Goal: Task Accomplishment & Management: Manage account settings

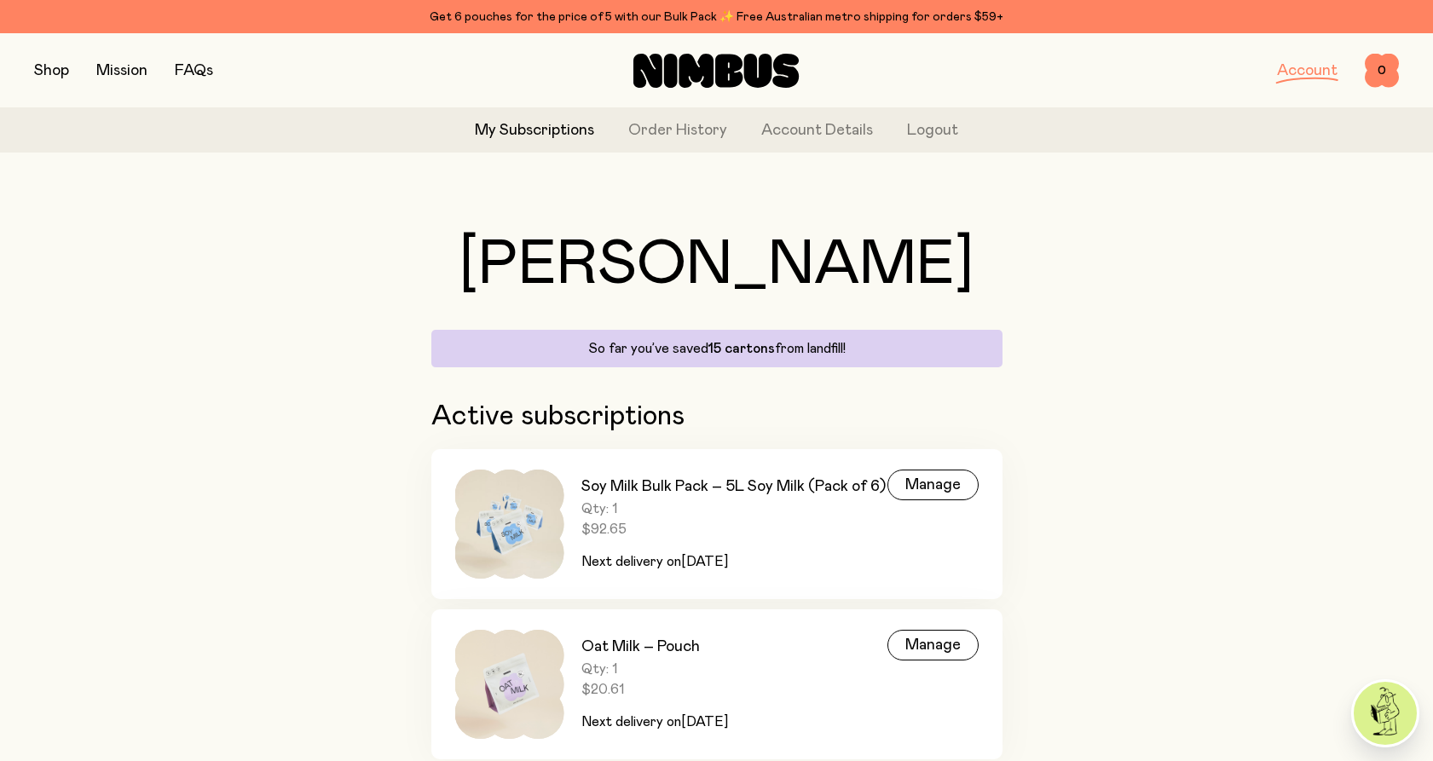
scroll to position [72, 0]
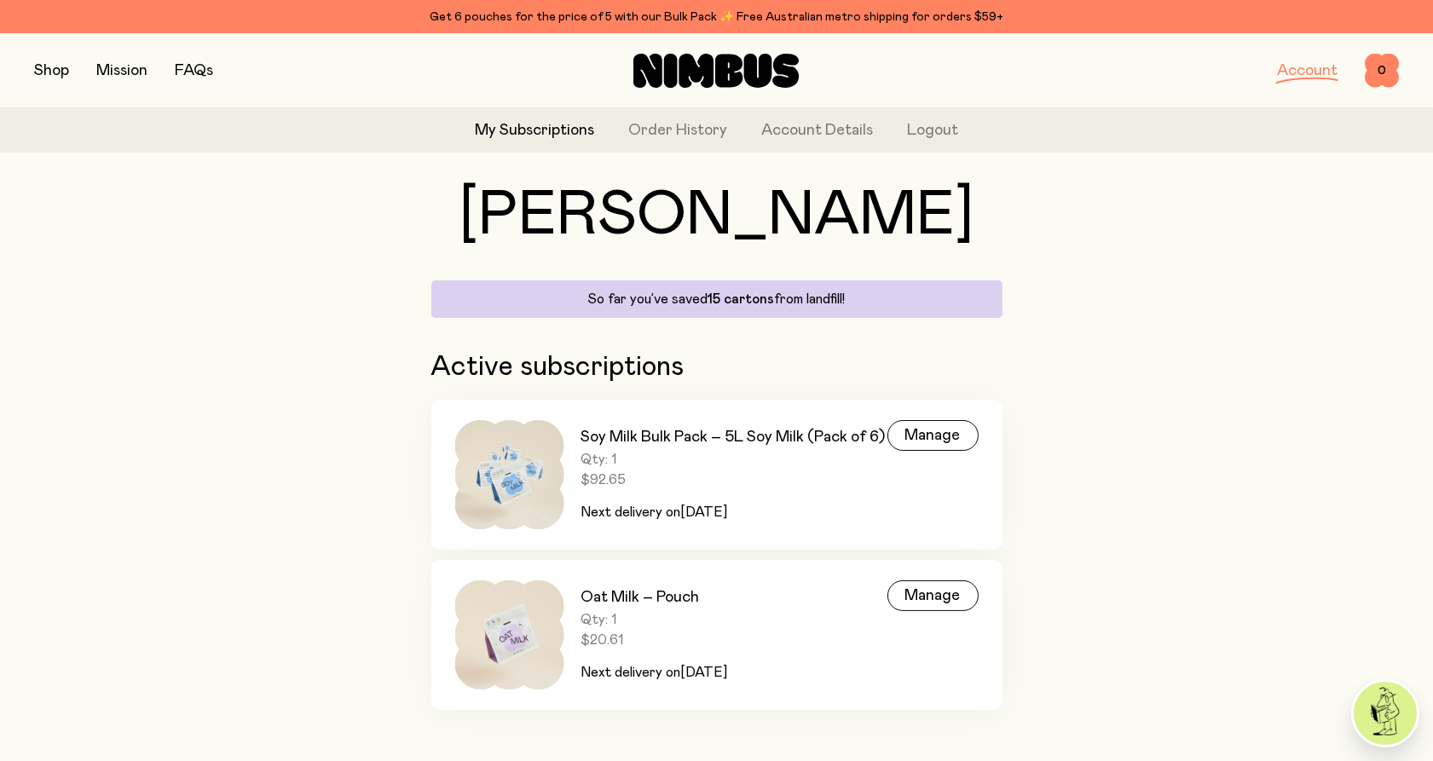
scroll to position [72, 0]
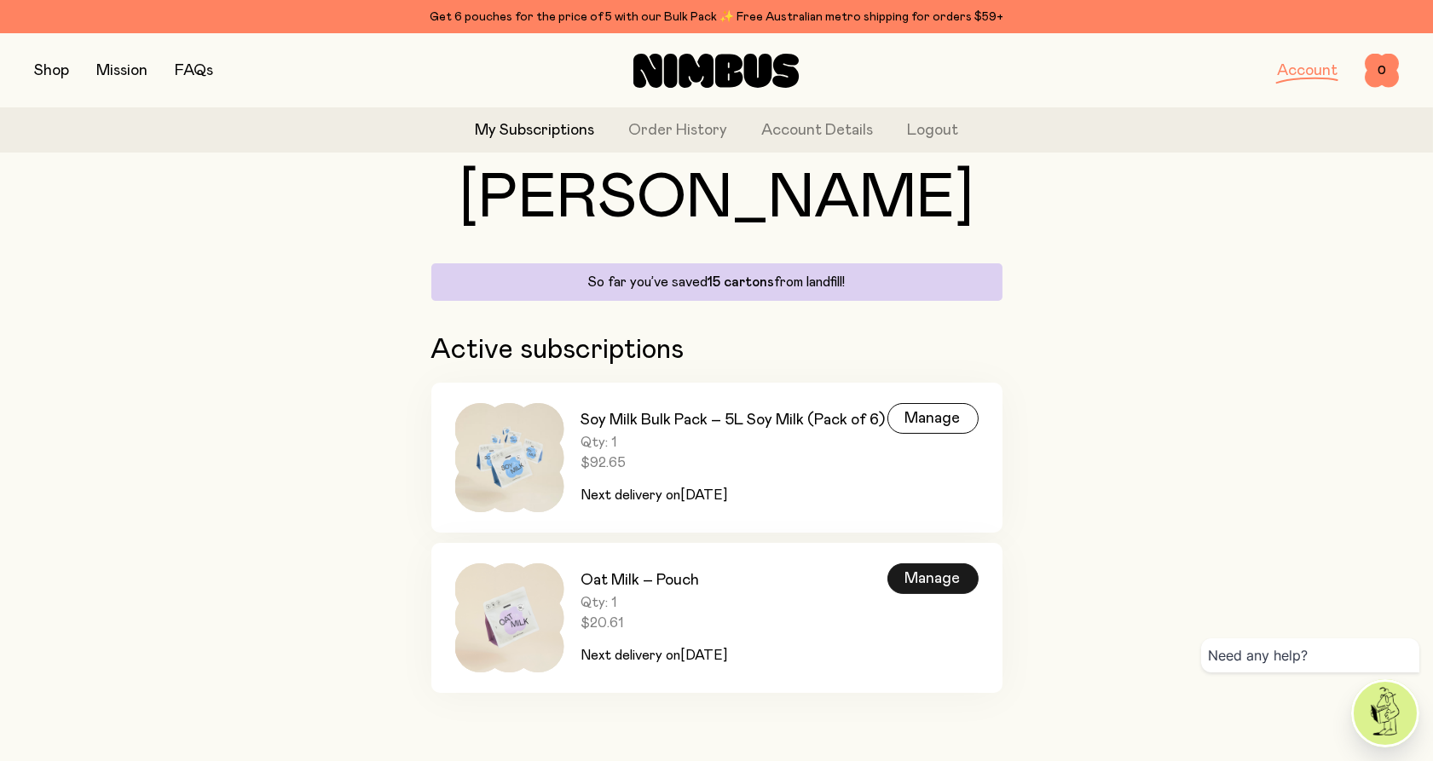
click at [939, 580] on div "Manage" at bounding box center [932, 578] width 91 height 31
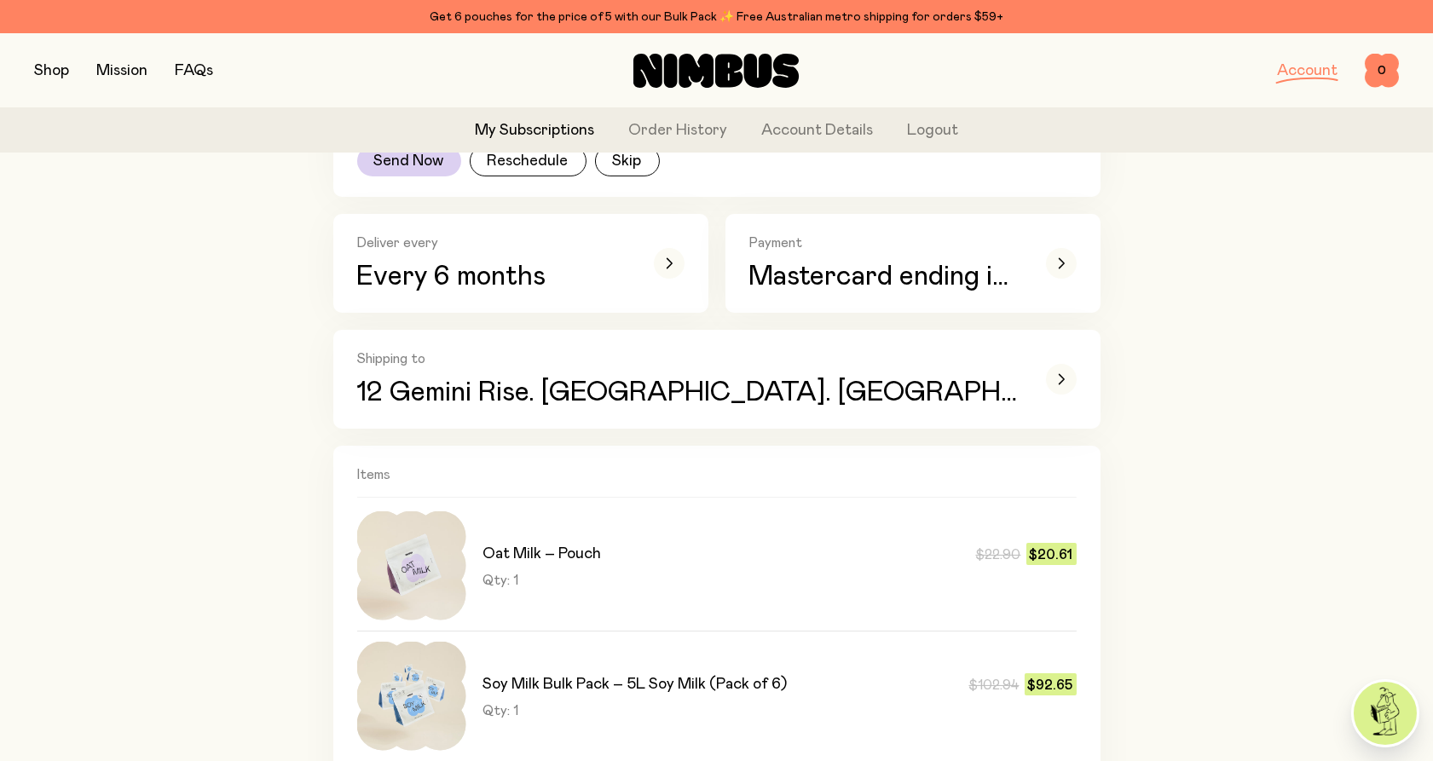
scroll to position [378, 0]
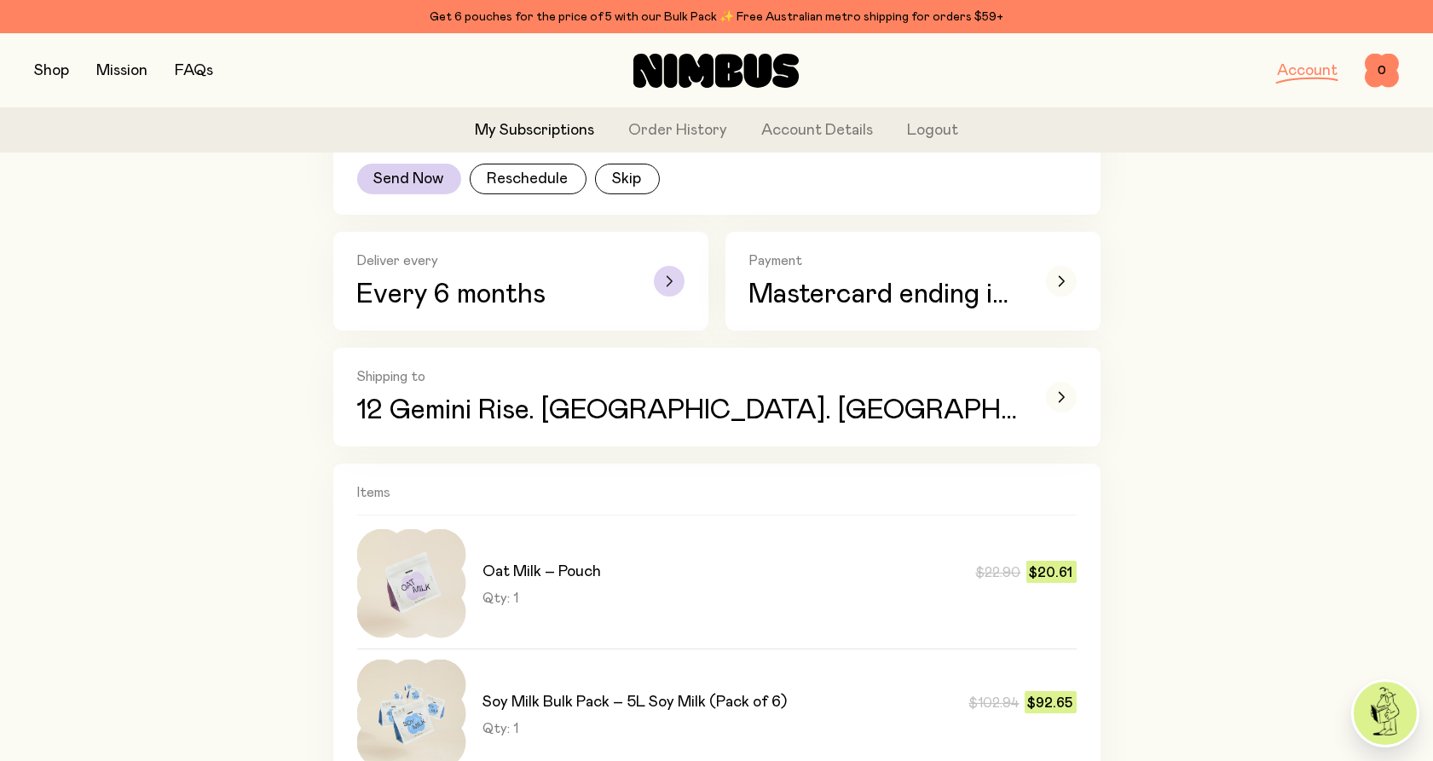
click at [667, 288] on div "button" at bounding box center [669, 281] width 31 height 31
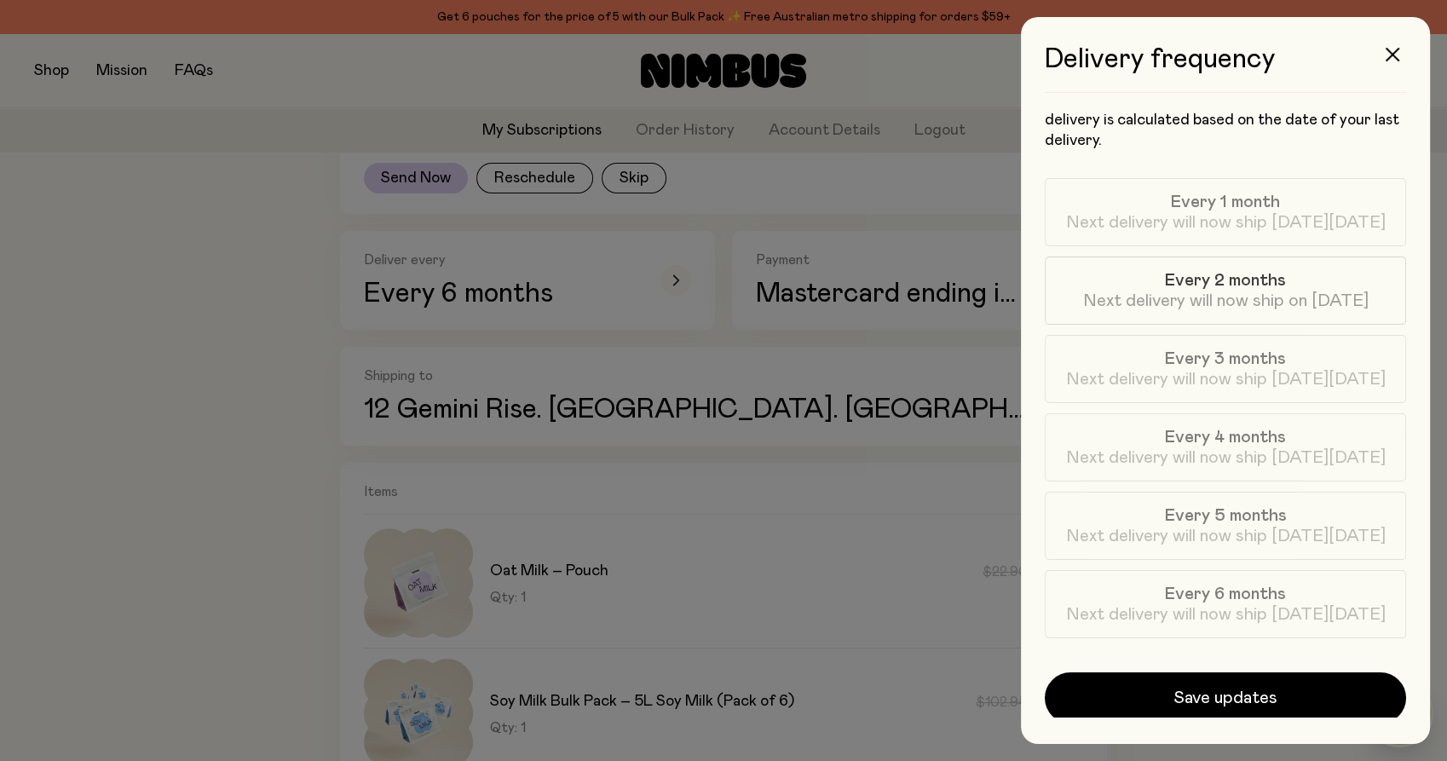
scroll to position [26, 0]
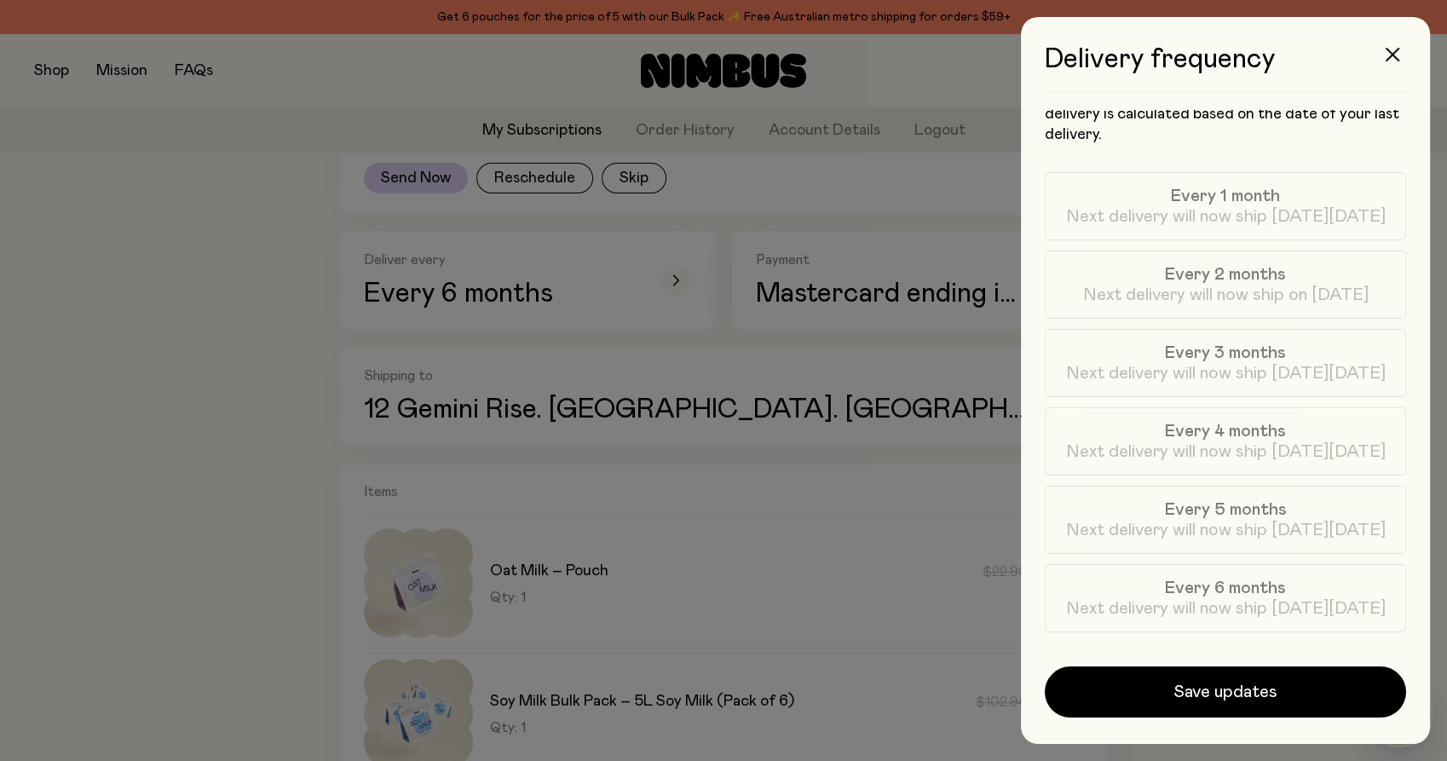
click at [181, 332] on div at bounding box center [723, 380] width 1447 height 761
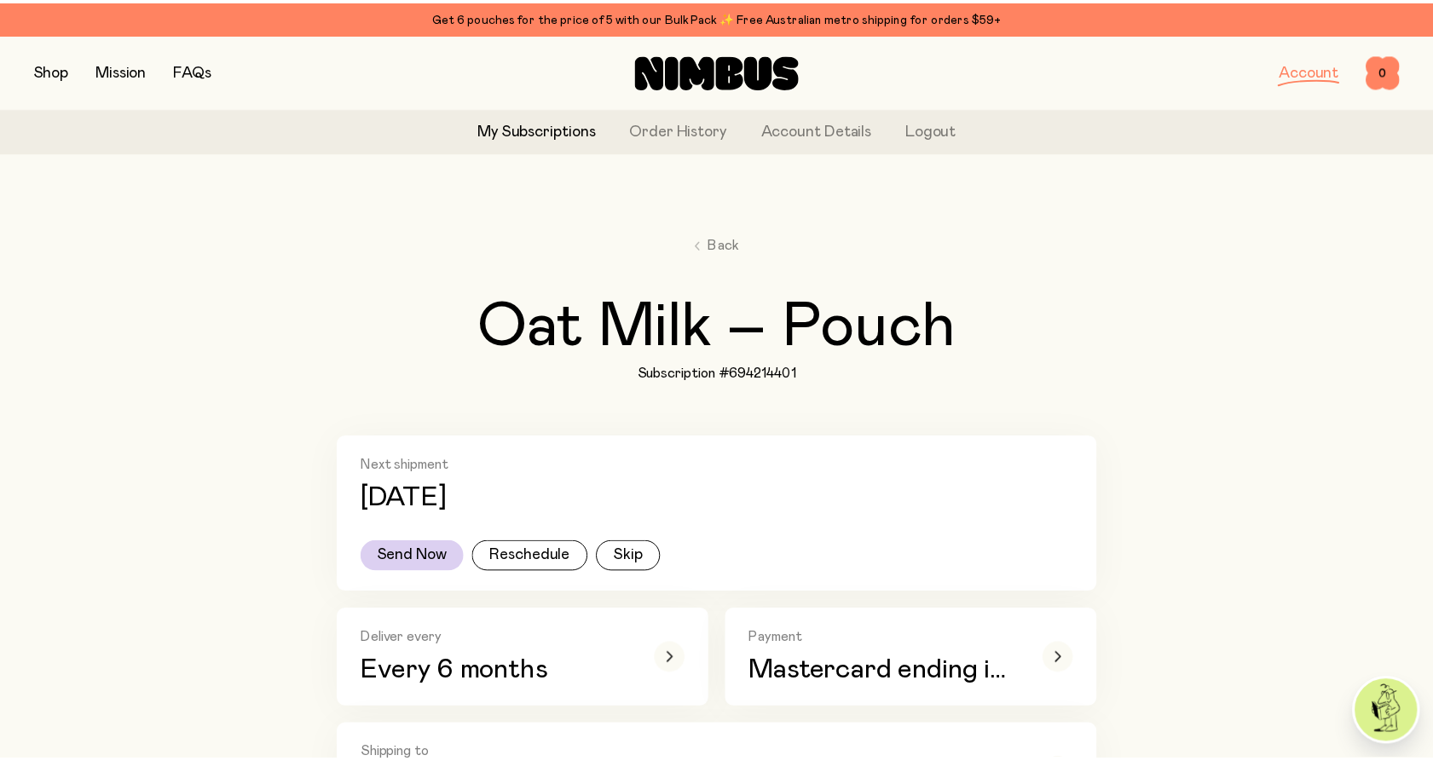
scroll to position [378, 0]
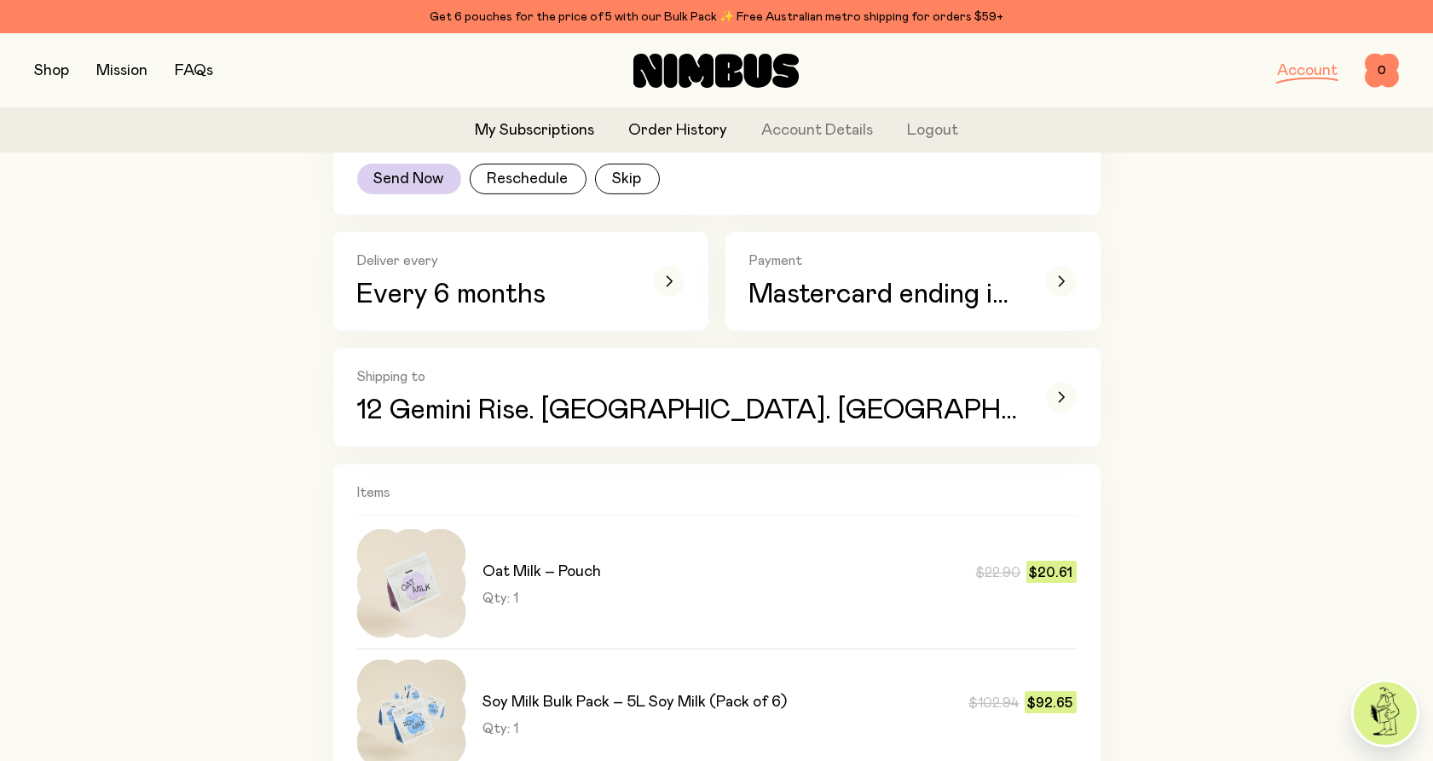
click at [701, 125] on link "Order History" at bounding box center [677, 130] width 99 height 23
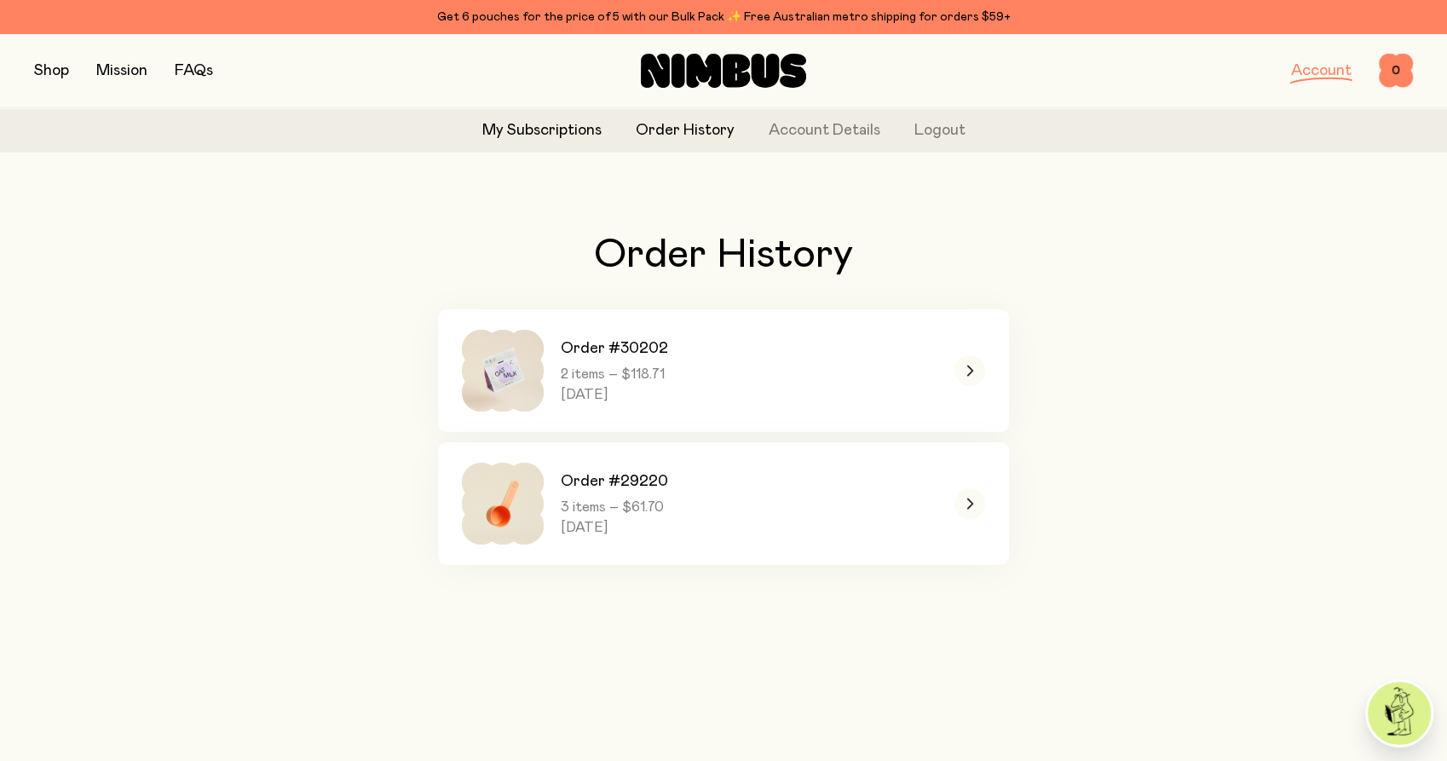
click at [533, 128] on link "My Subscriptions" at bounding box center [541, 130] width 119 height 23
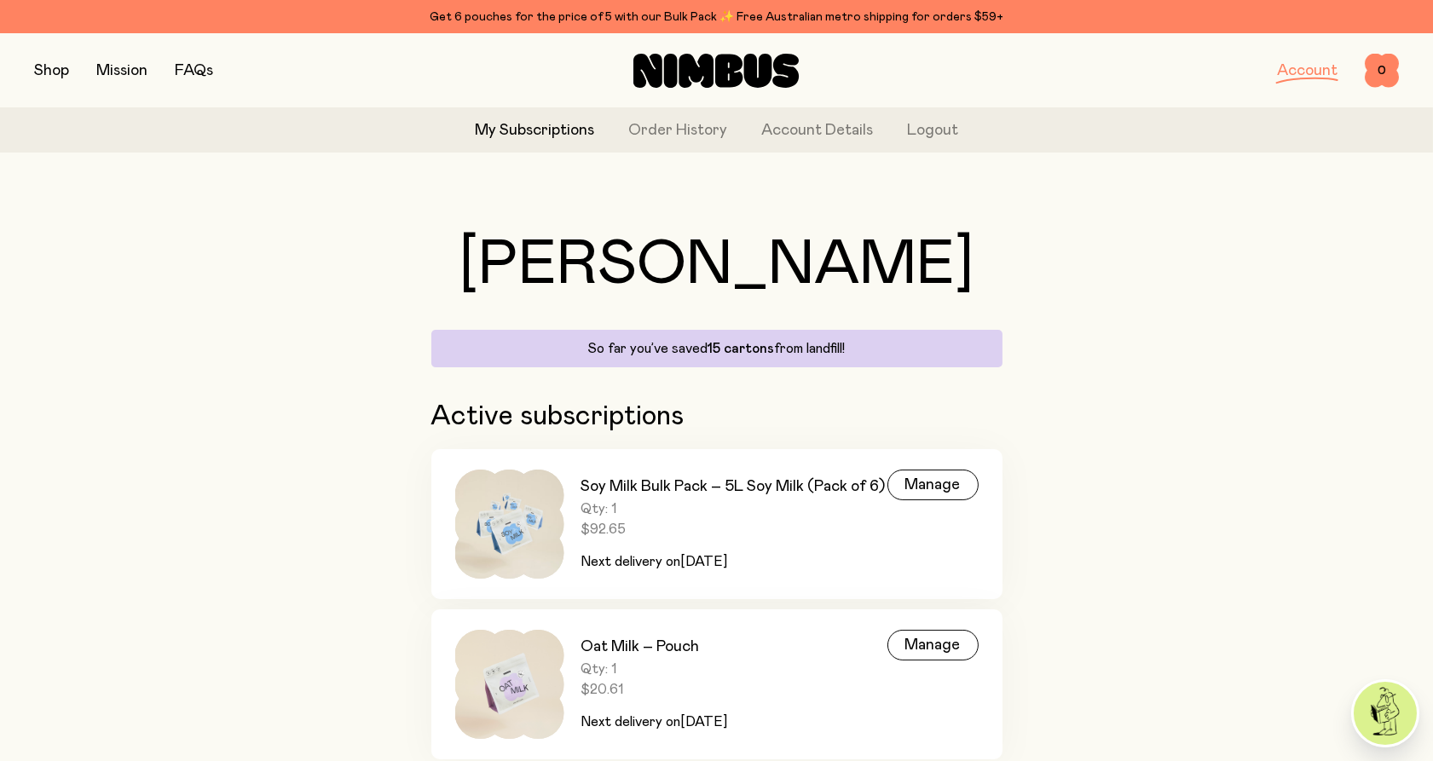
drag, startPoint x: 348, startPoint y: 253, endPoint x: 244, endPoint y: 240, distance: 104.8
click at [244, 240] on div "[PERSON_NAME], [PERSON_NAME] far you’ve saved 15 cartons from landfill! Active …" at bounding box center [716, 496] width 1365 height 661
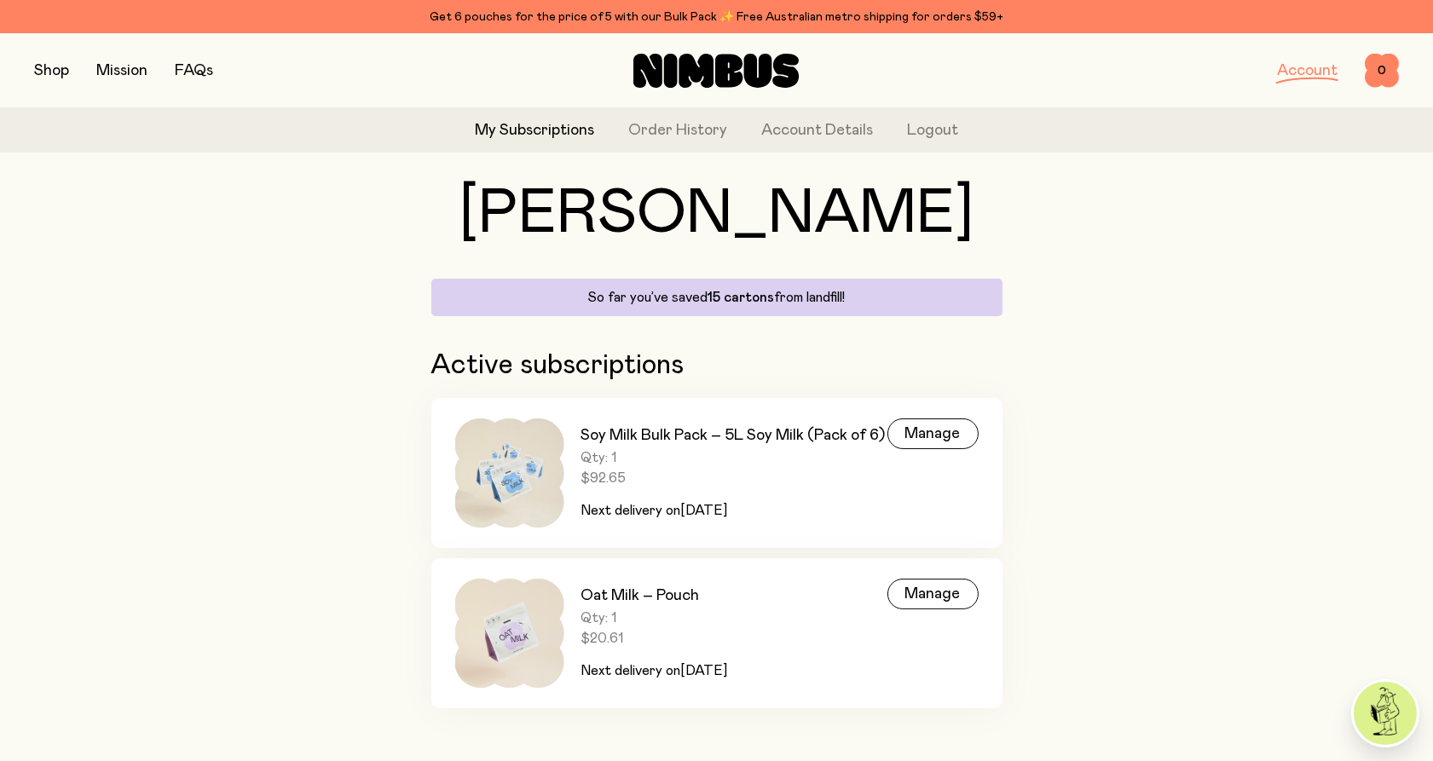
scroll to position [72, 0]
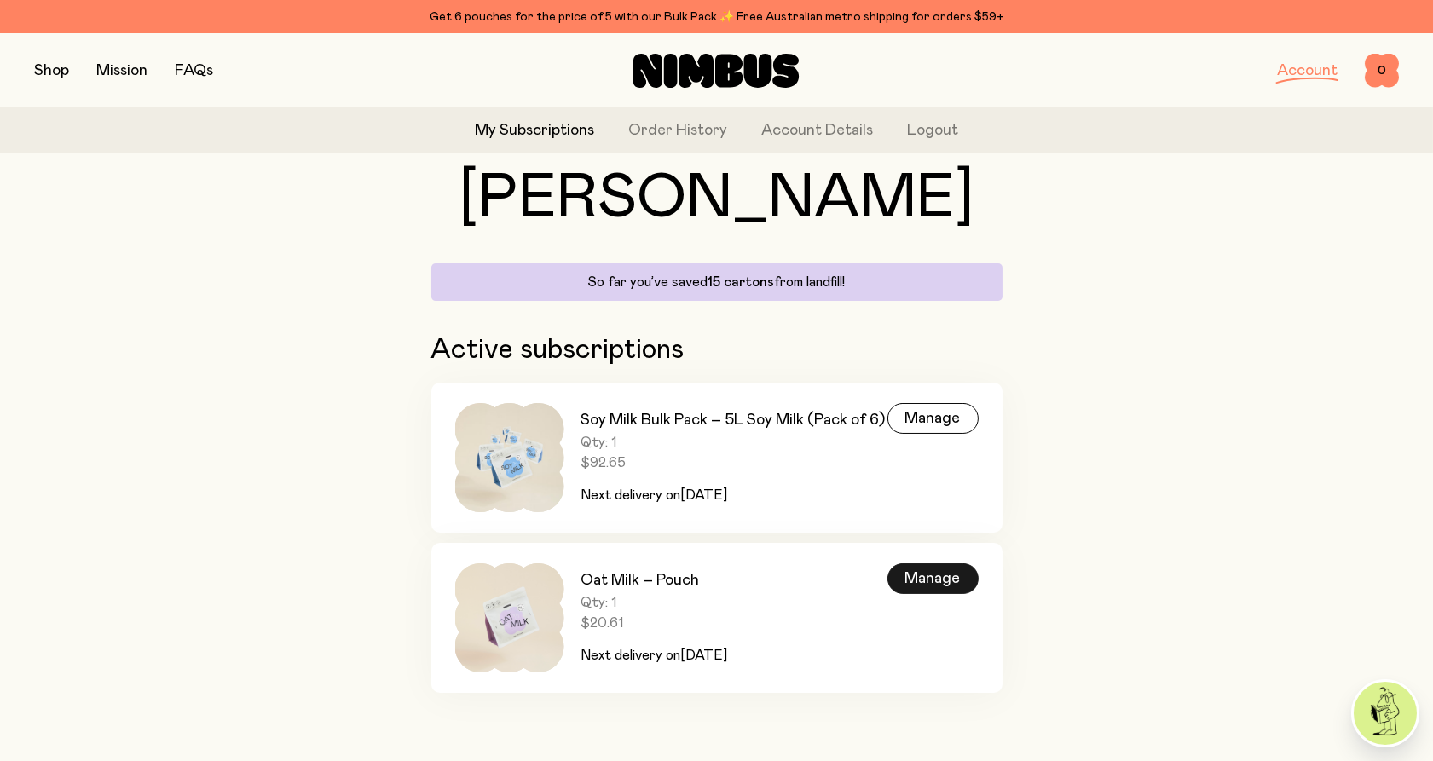
click at [918, 581] on div "Manage" at bounding box center [932, 578] width 91 height 31
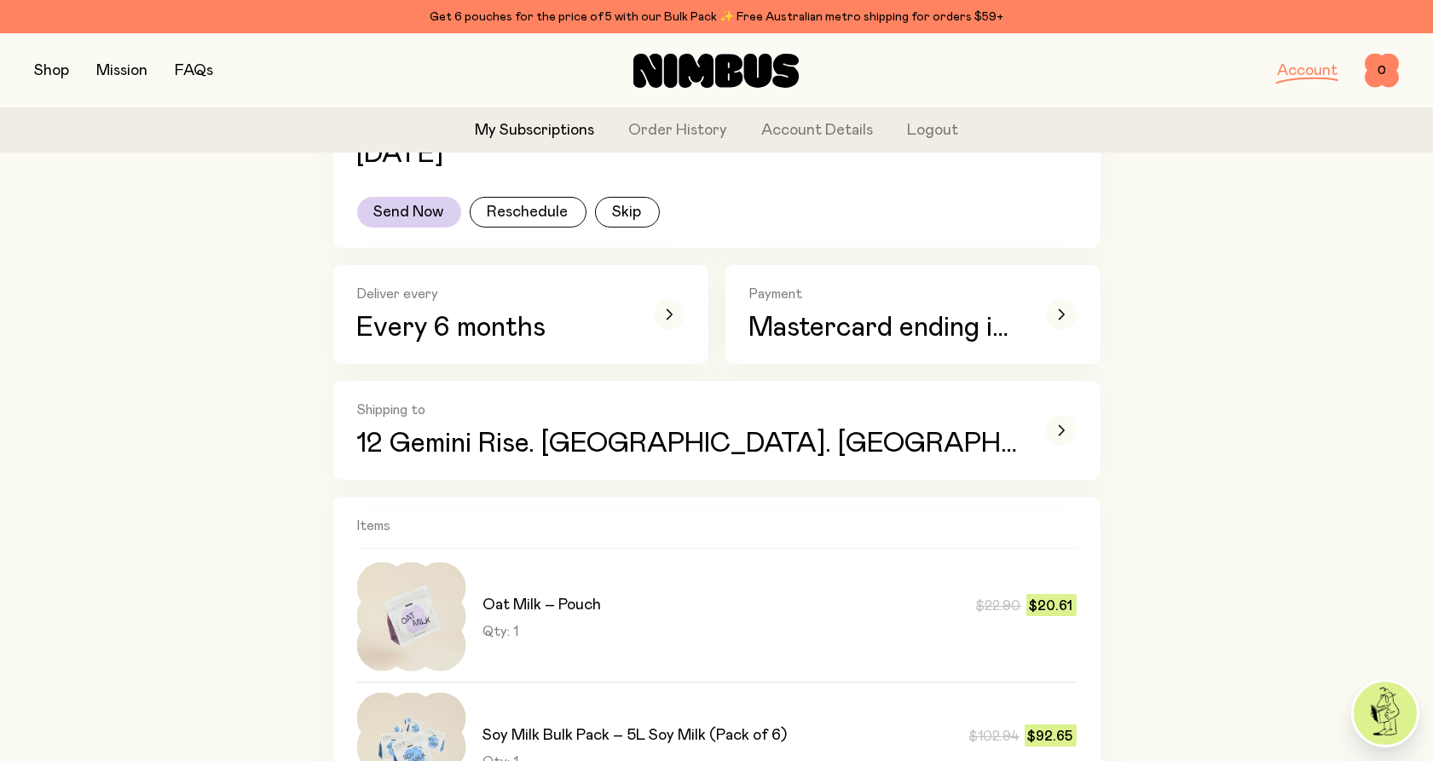
scroll to position [284, 0]
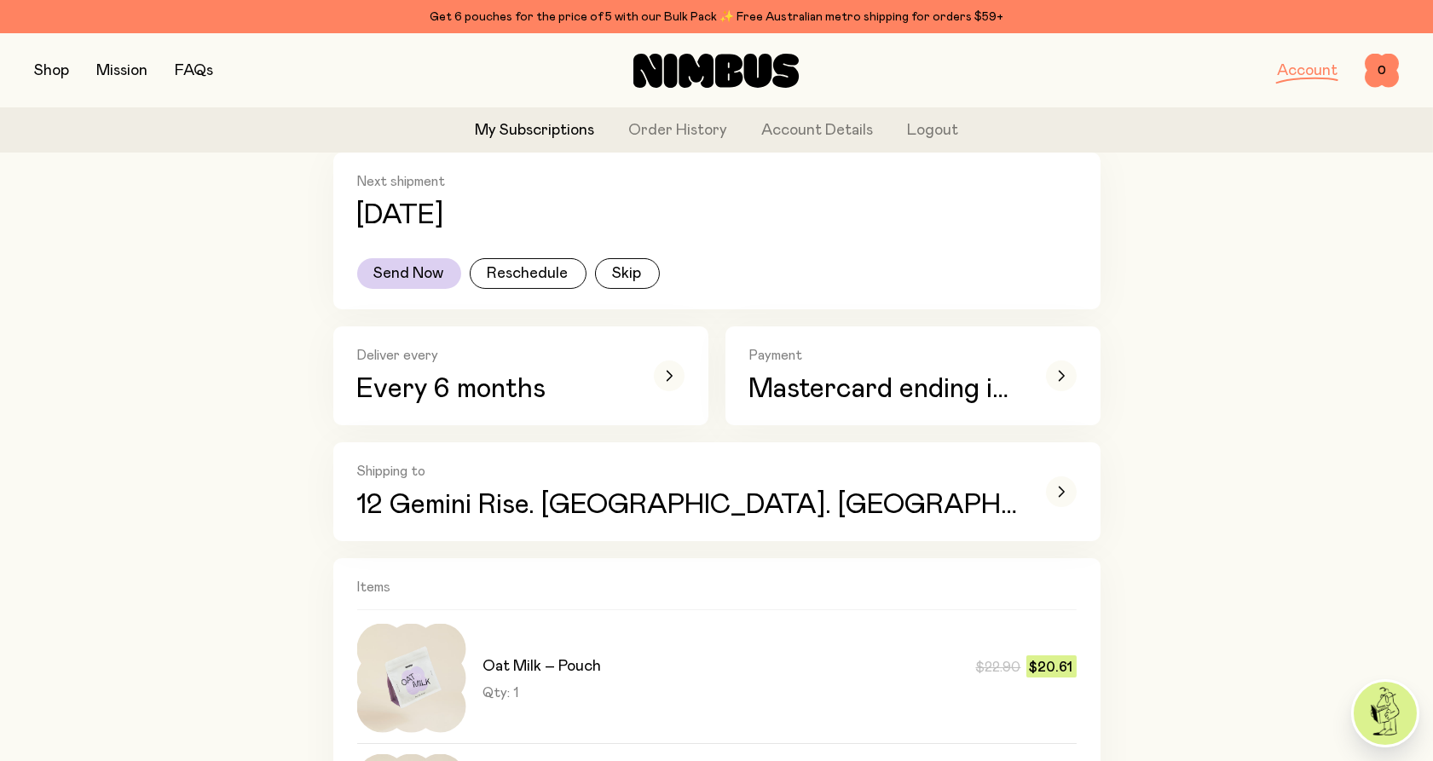
click at [597, 656] on h3 "Oat Milk – Pouch" at bounding box center [542, 666] width 118 height 20
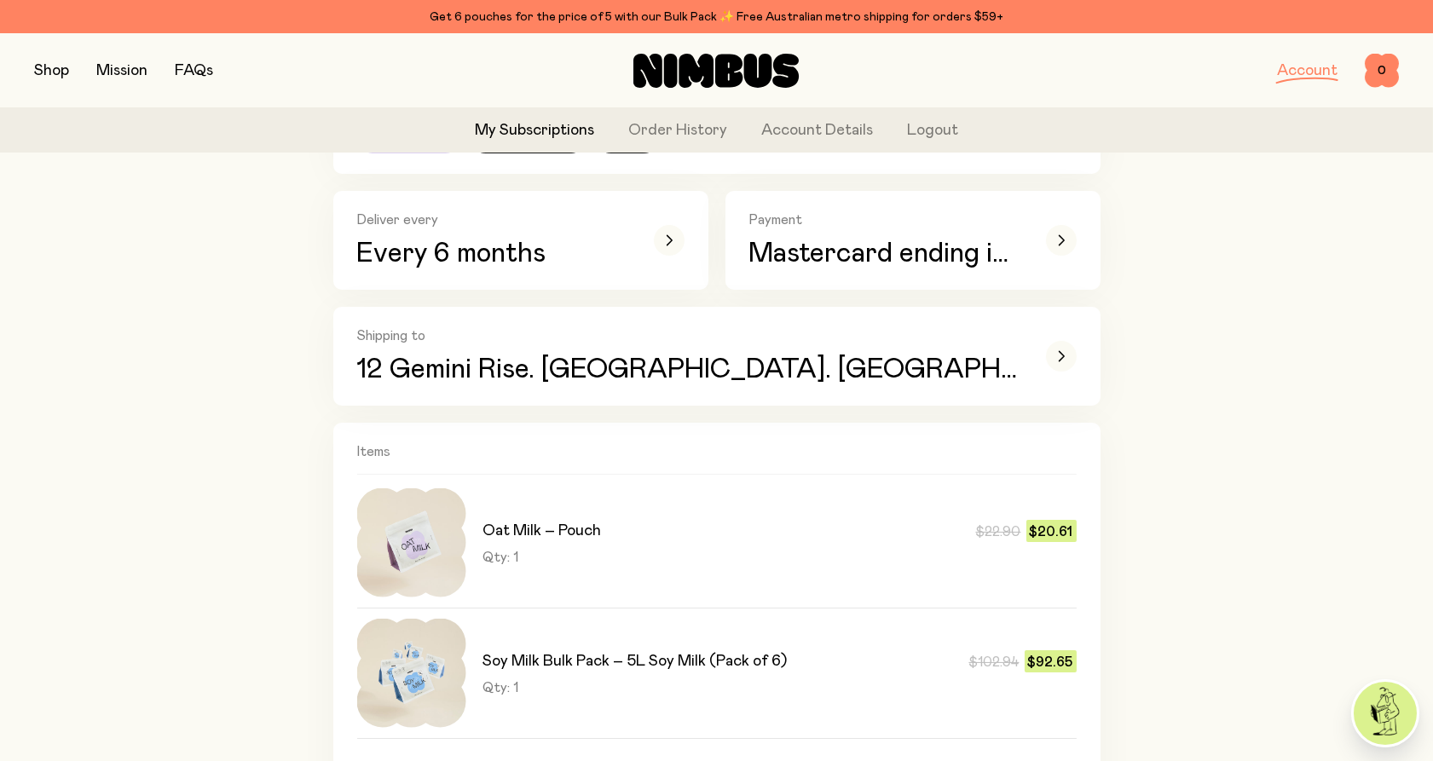
scroll to position [568, 0]
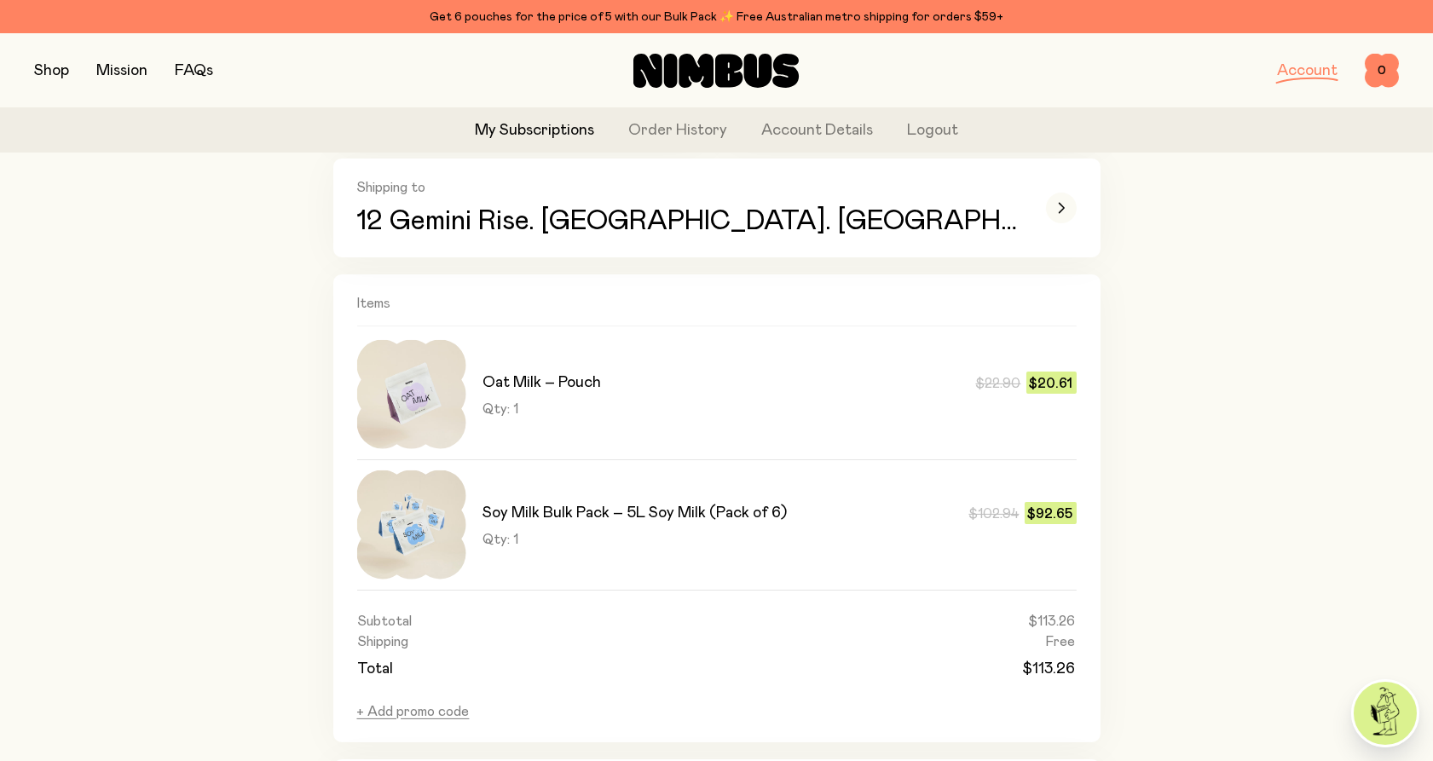
click at [644, 386] on div "Oat Milk – Pouch $22.90 $20.61" at bounding box center [779, 383] width 593 height 22
click at [645, 388] on div "Oat Milk – Pouch $22.90 $20.61" at bounding box center [779, 383] width 593 height 22
click at [645, 389] on div "Oat Milk – Pouch $22.90 $20.61" at bounding box center [779, 383] width 593 height 22
click at [385, 407] on img at bounding box center [411, 394] width 109 height 109
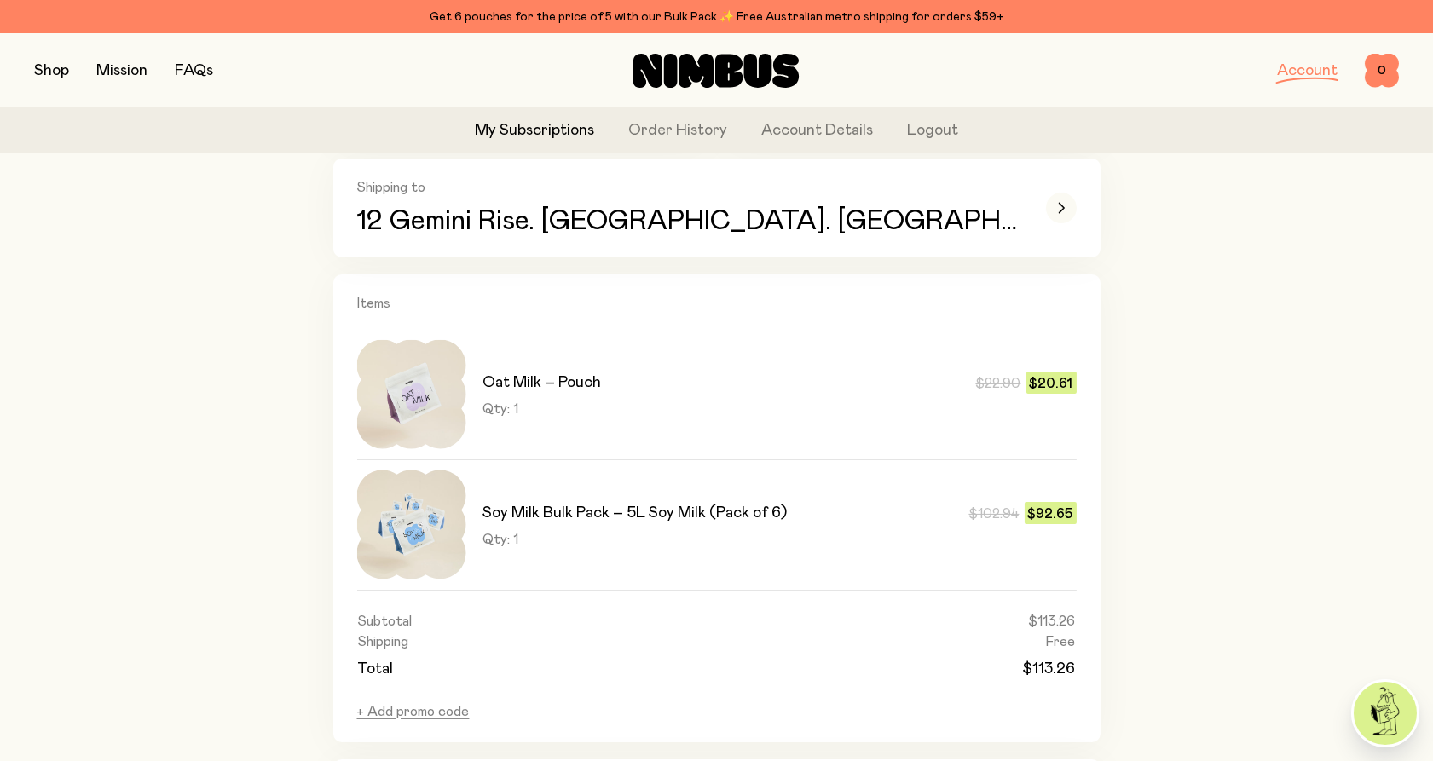
click at [385, 407] on img at bounding box center [411, 394] width 109 height 109
click at [386, 407] on img at bounding box center [411, 394] width 109 height 109
click at [387, 407] on img at bounding box center [411, 394] width 109 height 109
click at [388, 407] on img at bounding box center [411, 394] width 109 height 109
click at [214, 401] on div "Back Oat Milk – Pouch Subscription #694214401 Next shipment [DATE] Send Now Res…" at bounding box center [716, 420] width 1365 height 1643
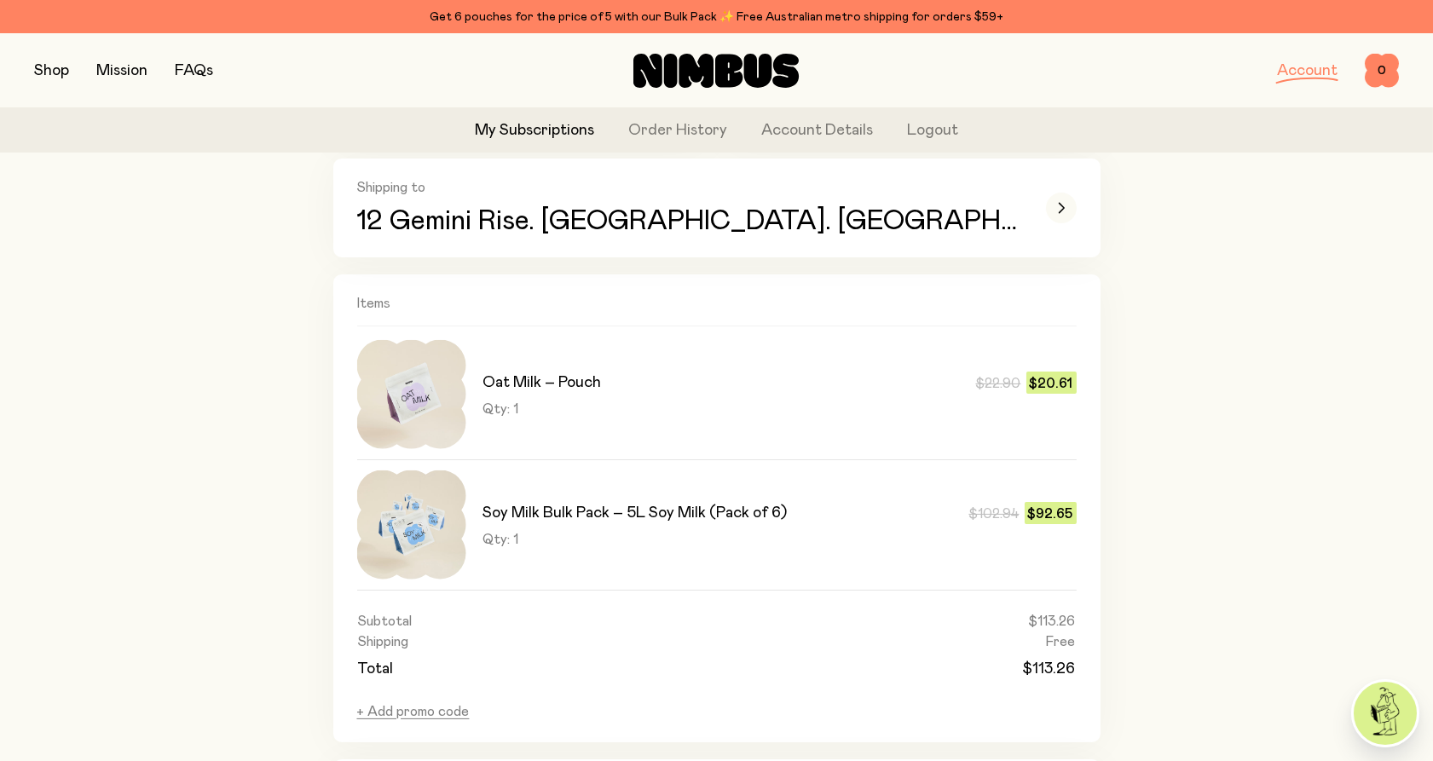
click at [439, 389] on img at bounding box center [411, 394] width 109 height 109
click at [439, 390] on img at bounding box center [411, 394] width 109 height 109
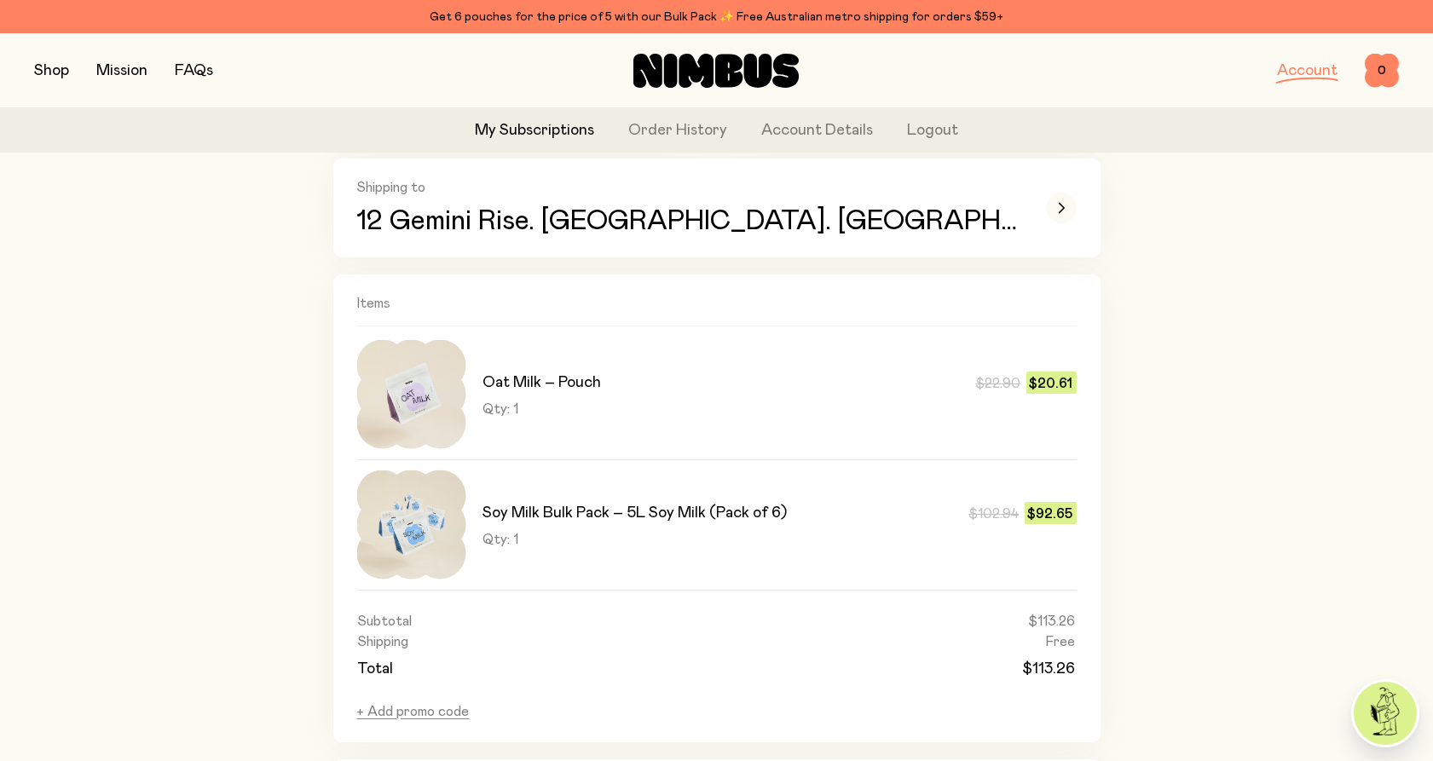
click at [439, 390] on img at bounding box center [411, 394] width 109 height 109
click at [533, 394] on div "Oat Milk – Pouch $22.90 $20.61 Qty: 1 $22.90 $20.61" at bounding box center [779, 394] width 593 height 109
click at [250, 394] on div "Back Oat Milk – Pouch Subscription #694214401 Next shipment [DATE] Send Now Res…" at bounding box center [716, 420] width 1365 height 1643
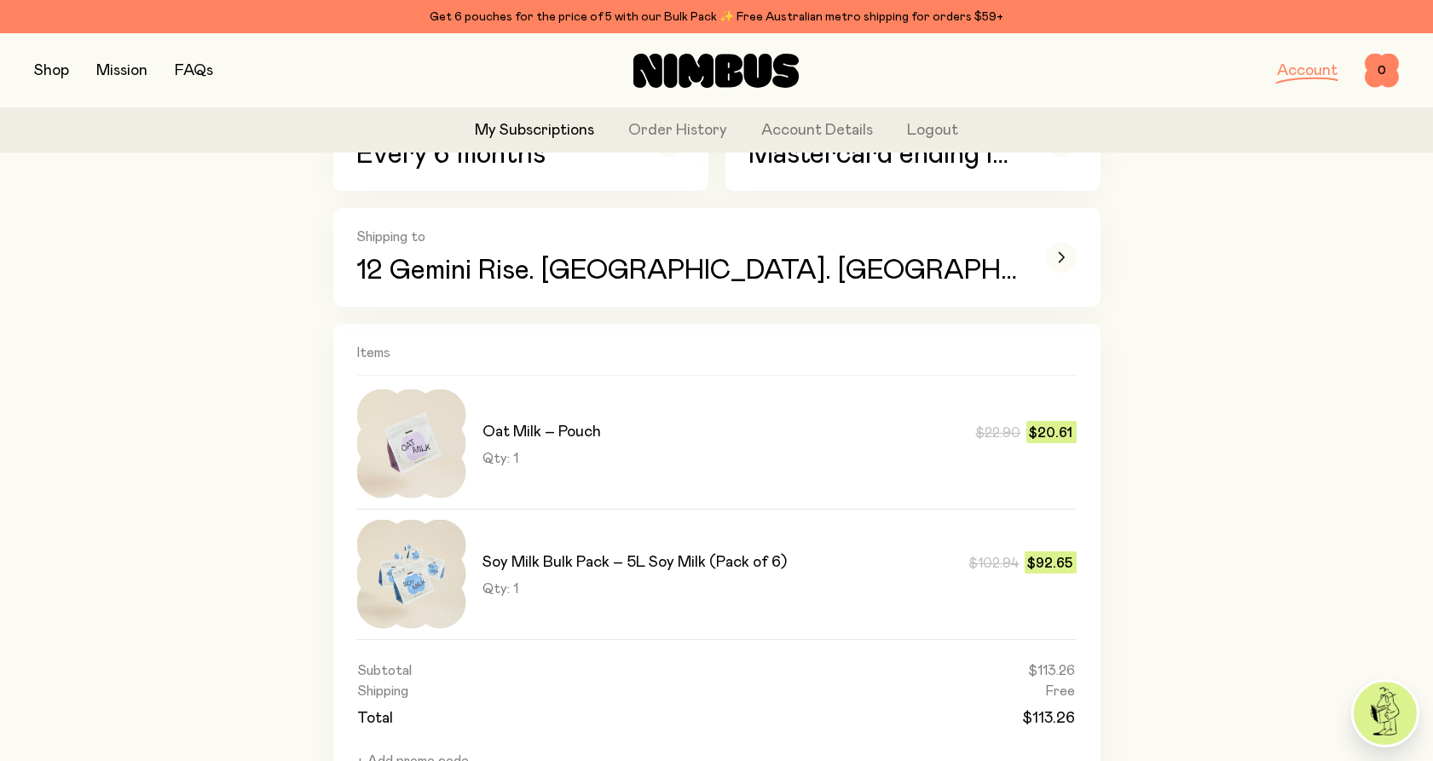
scroll to position [284, 0]
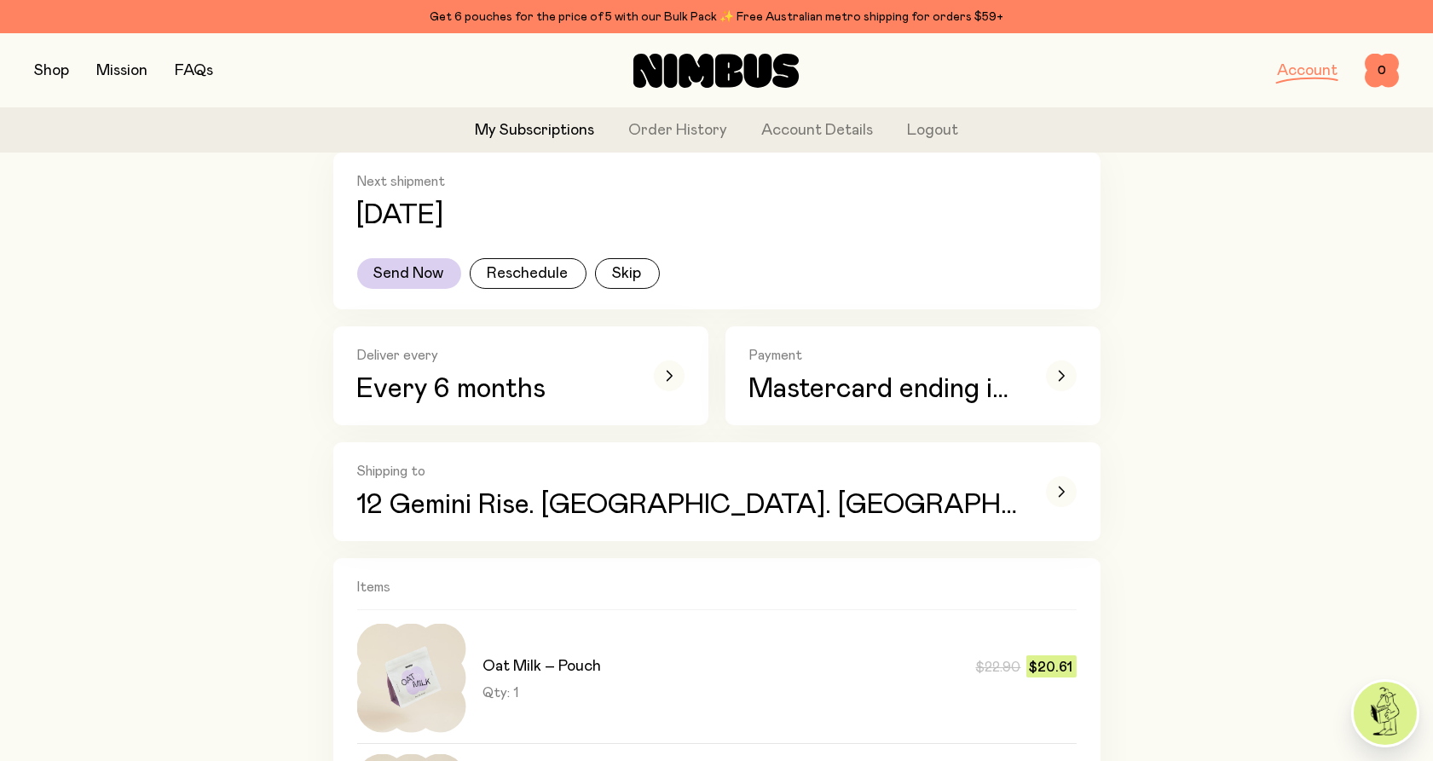
click at [509, 124] on link "My Subscriptions" at bounding box center [534, 130] width 119 height 23
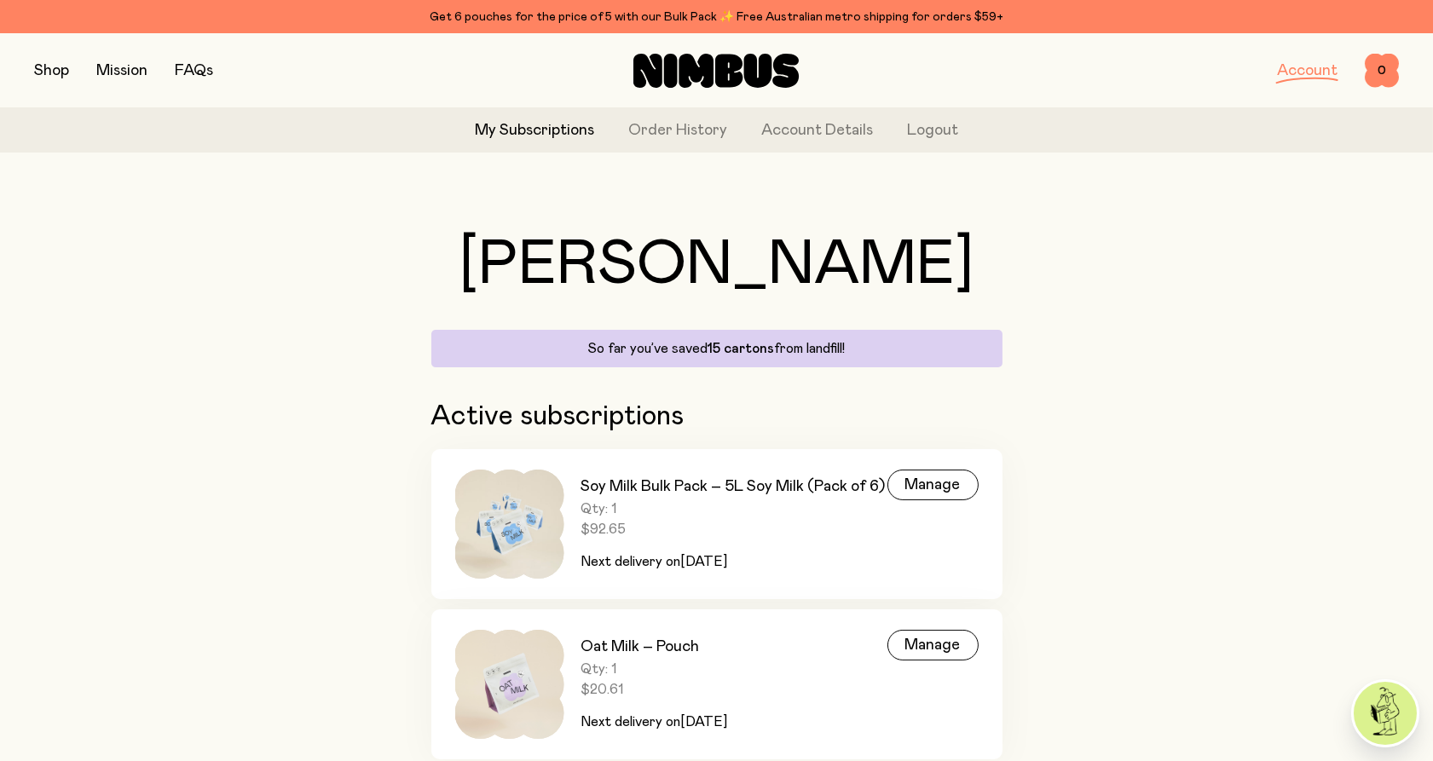
scroll to position [72, 0]
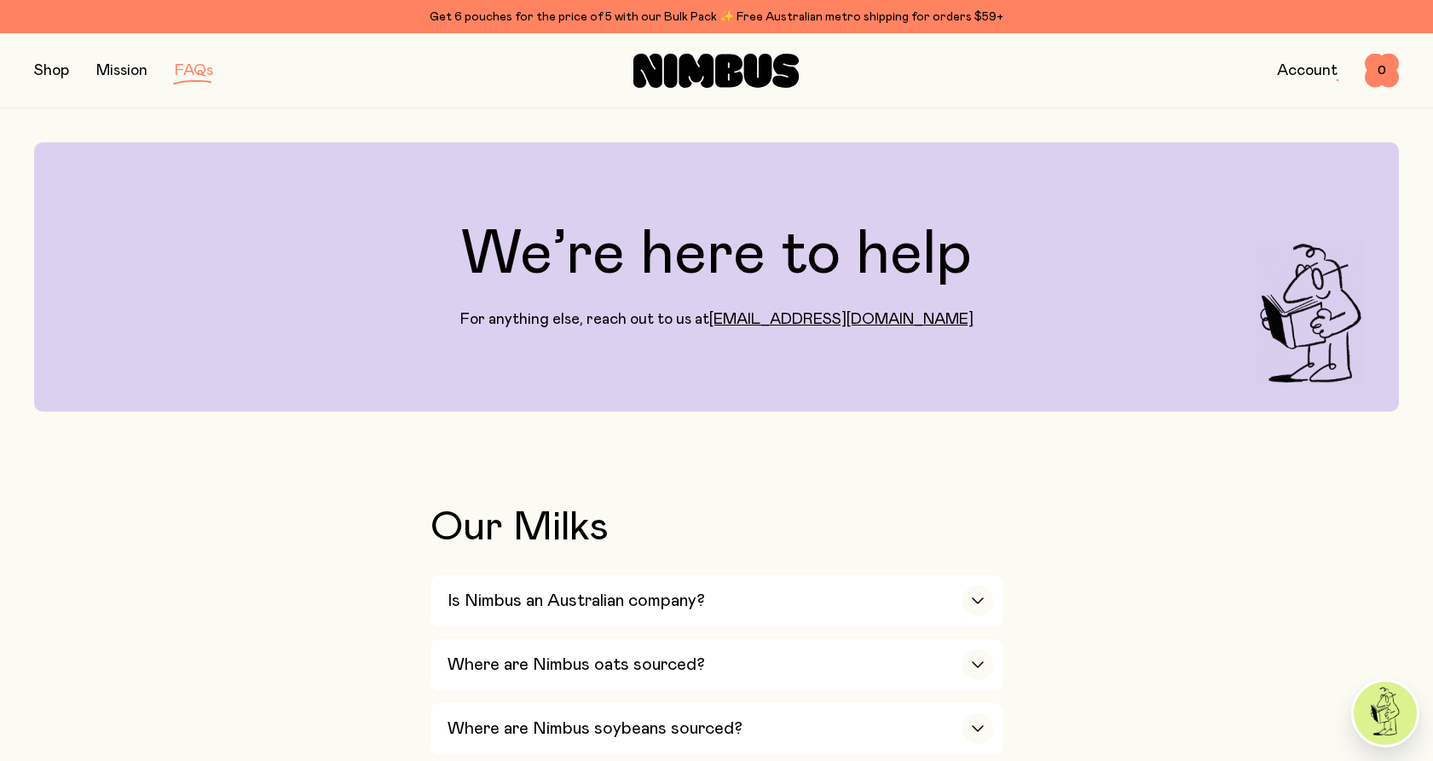
scroll to position [462, 0]
